Goal: Task Accomplishment & Management: Manage account settings

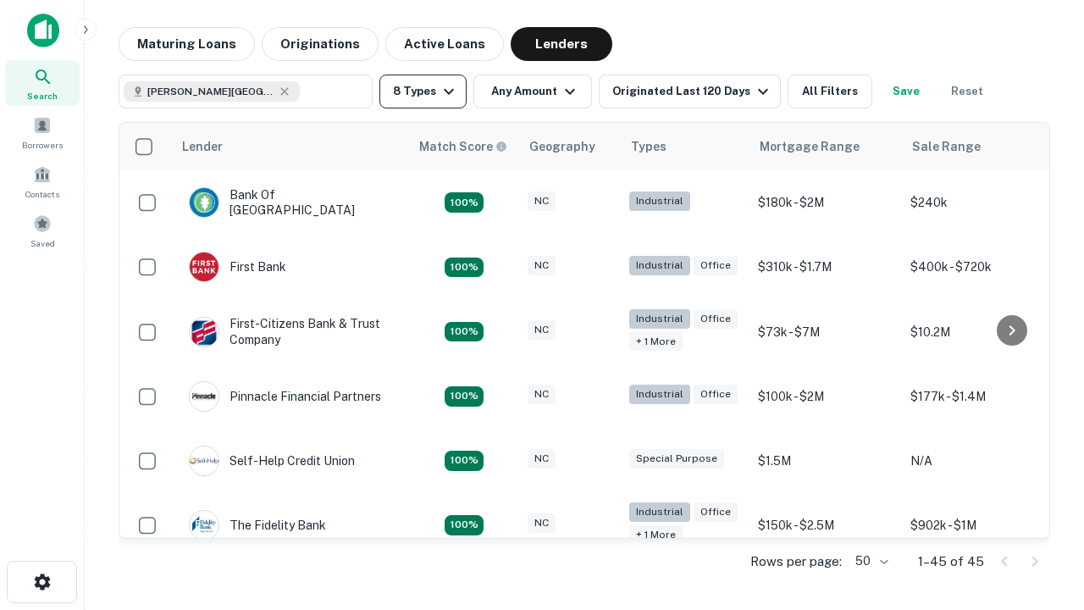
click at [423, 91] on button "8 Types" at bounding box center [422, 92] width 87 height 34
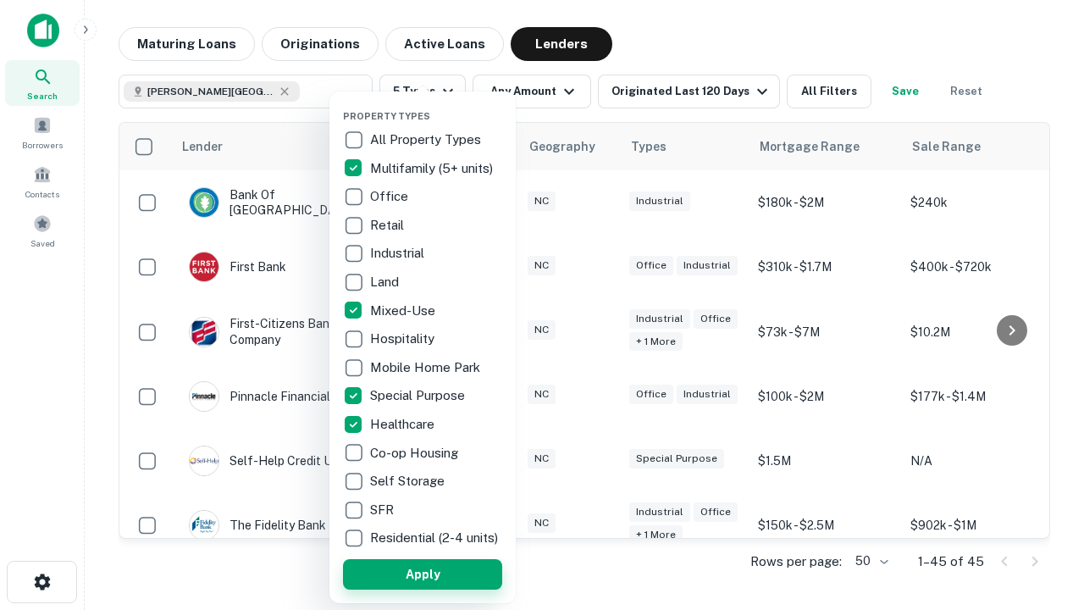
click at [423, 573] on button "Apply" at bounding box center [422, 574] width 159 height 30
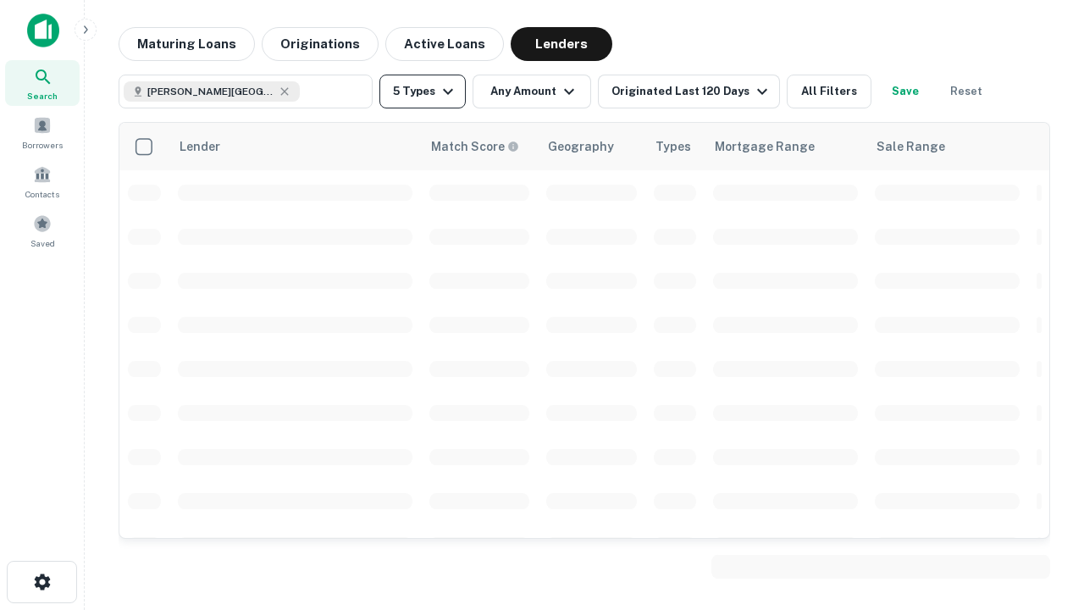
click at [423, 91] on button "5 Types" at bounding box center [422, 92] width 86 height 34
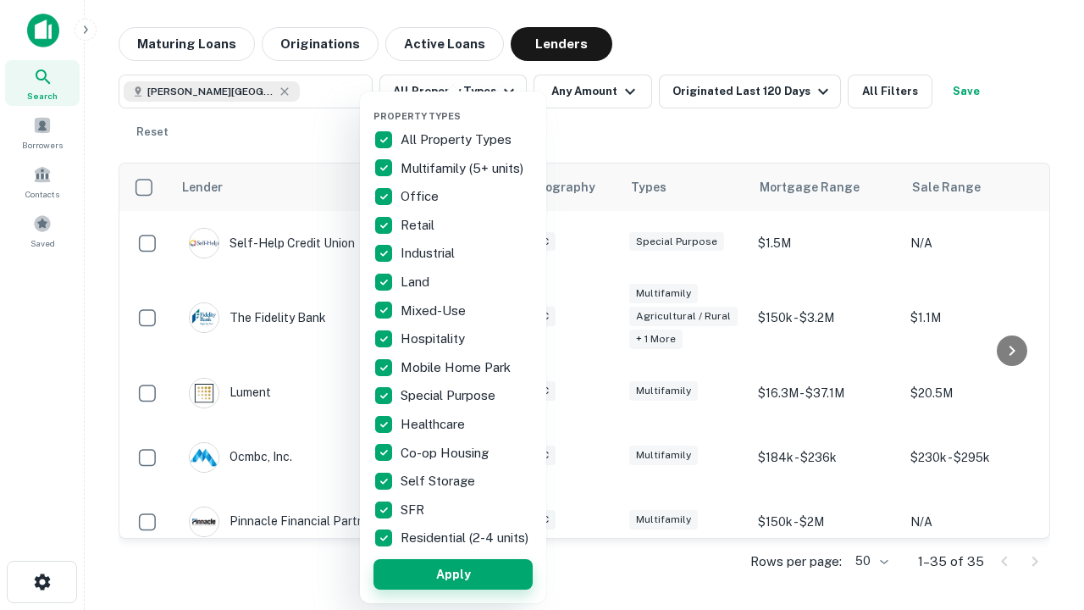
click at [453, 573] on button "Apply" at bounding box center [452, 574] width 159 height 30
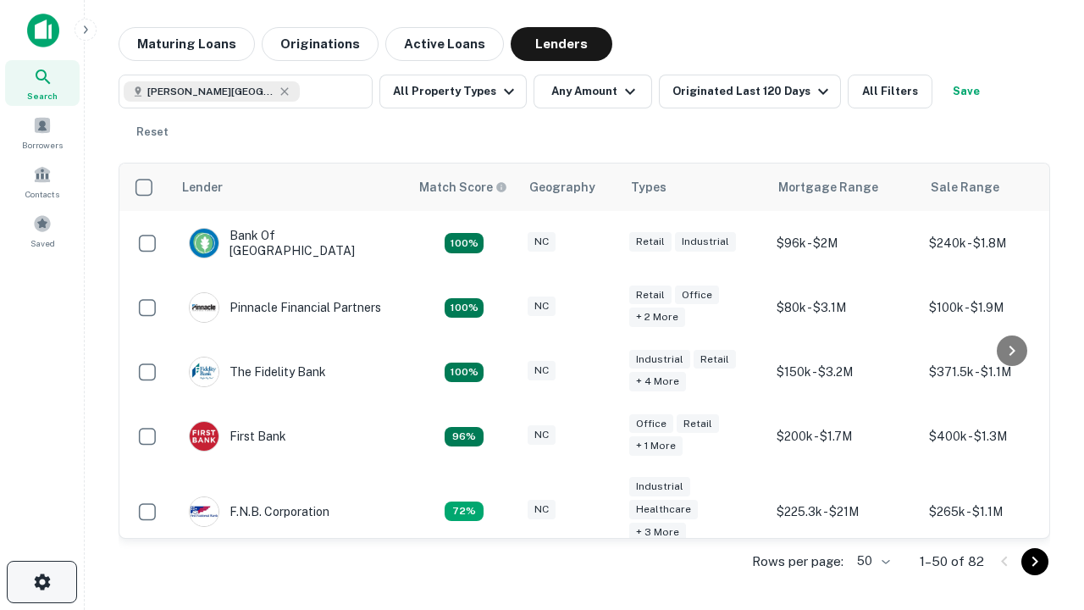
click at [41, 582] on icon "button" at bounding box center [42, 582] width 20 height 20
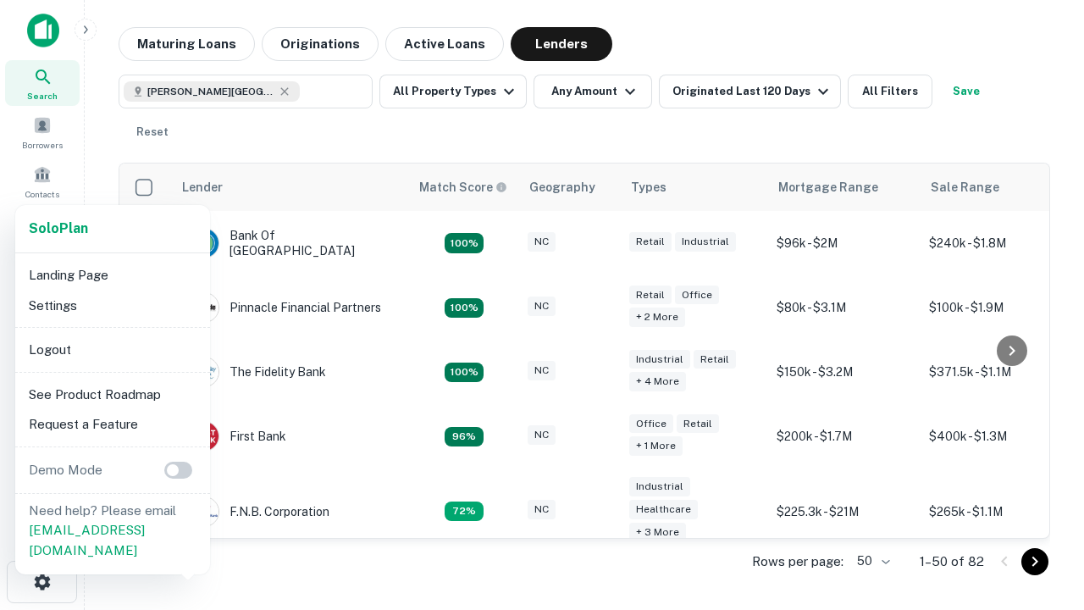
click at [112, 349] on li "Logout" at bounding box center [112, 349] width 181 height 30
